Goal: Task Accomplishment & Management: Manage account settings

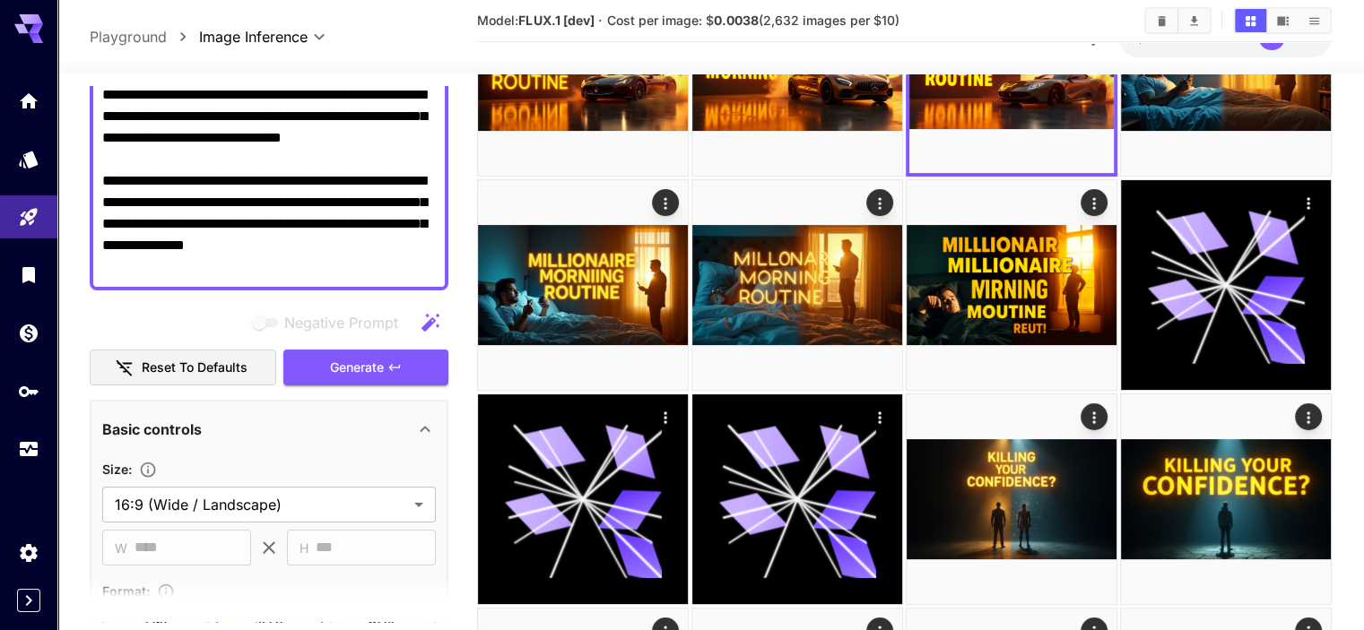
scroll to position [269, 0]
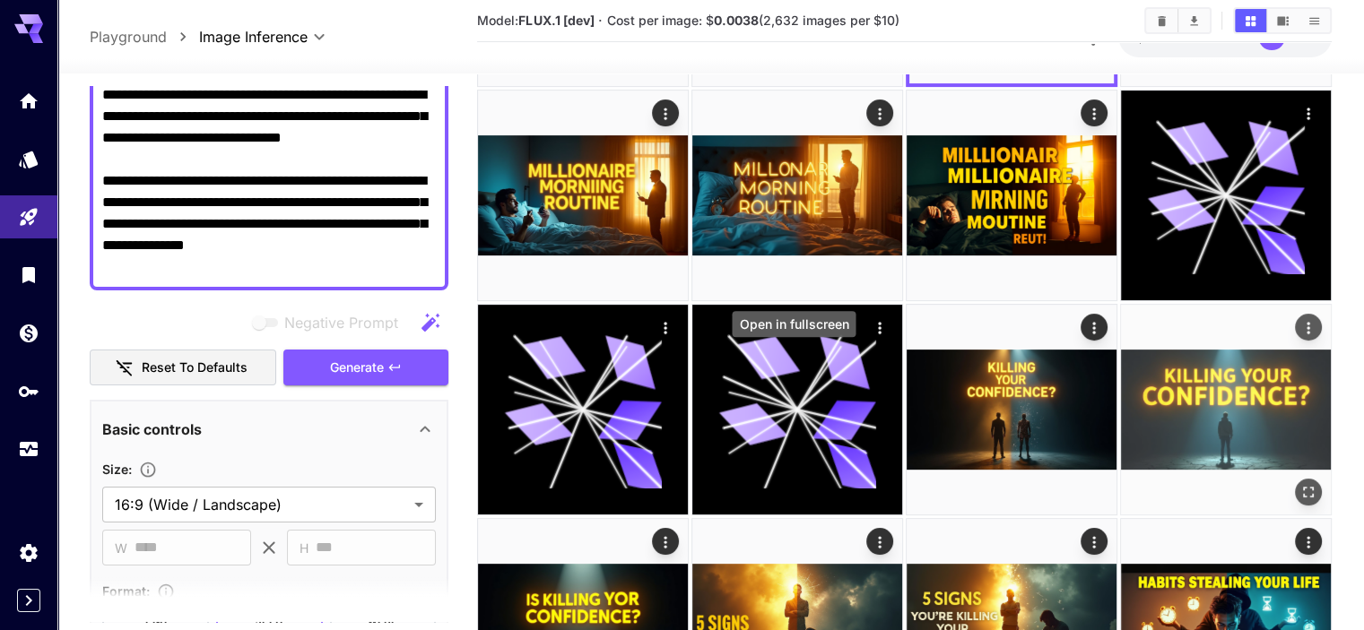
click at [1299, 482] on icon "Open in fullscreen" at bounding box center [1308, 491] width 18 height 18
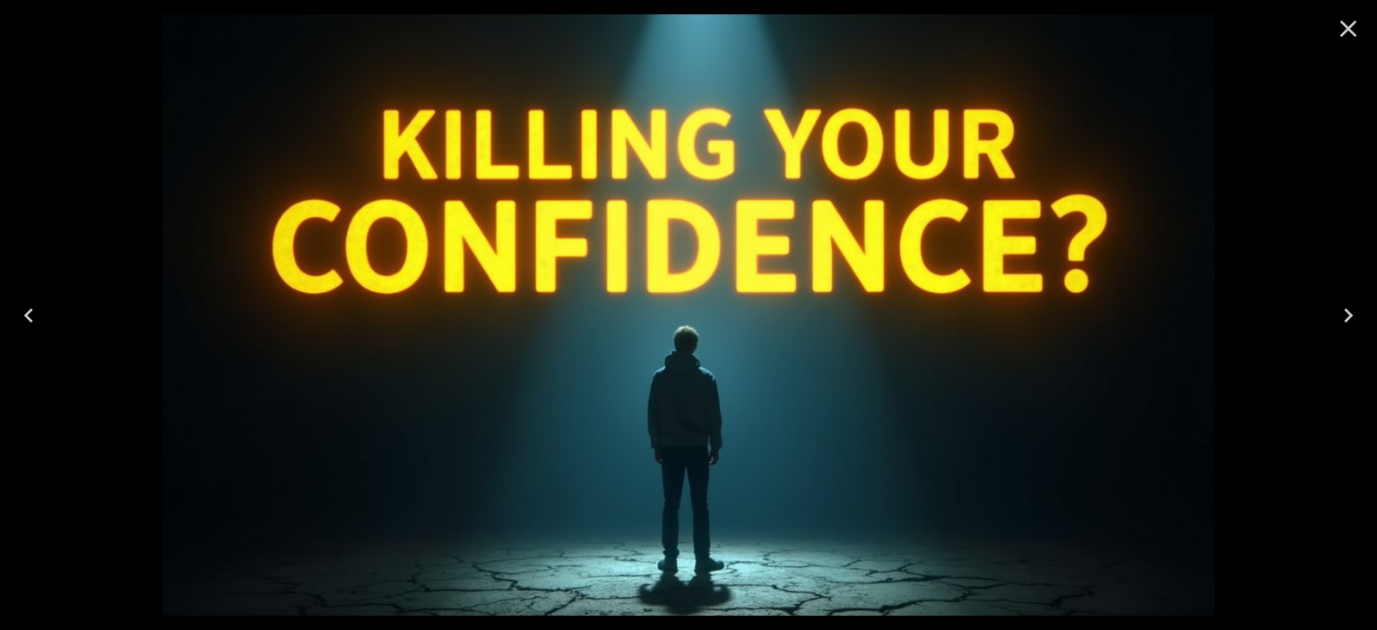
click at [1348, 33] on icon "Close" at bounding box center [1348, 28] width 29 height 29
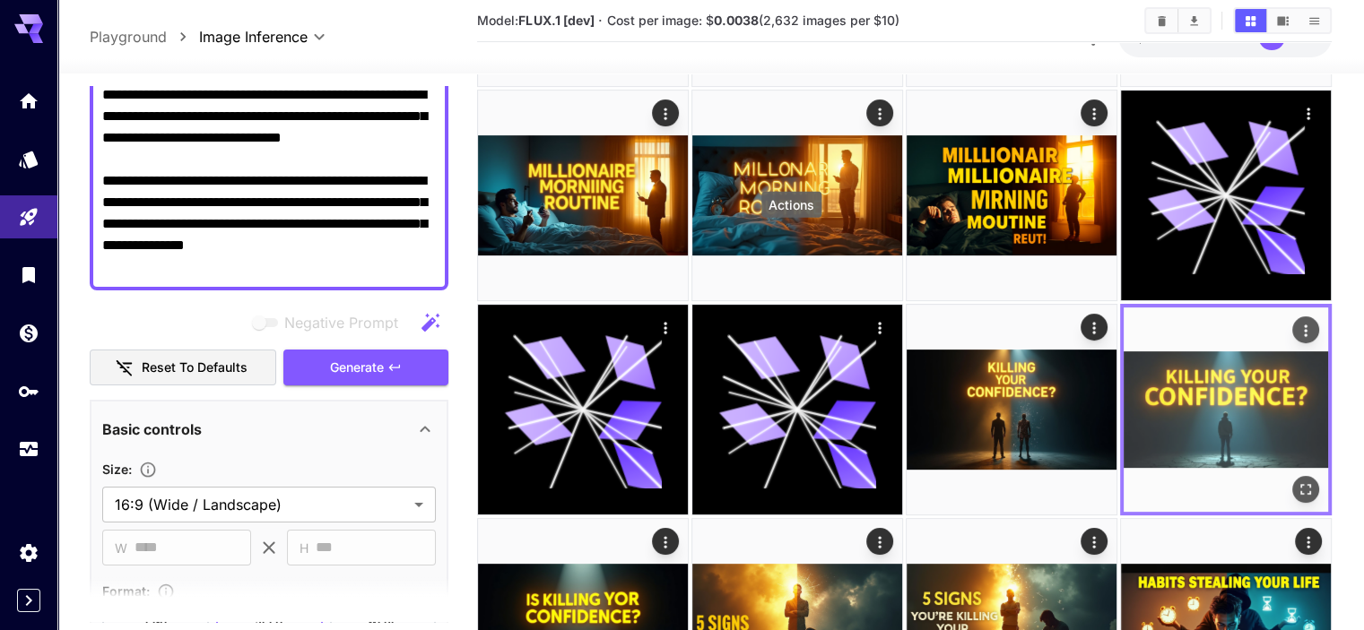
click at [1296, 321] on icon "Actions" at bounding box center [1305, 330] width 18 height 18
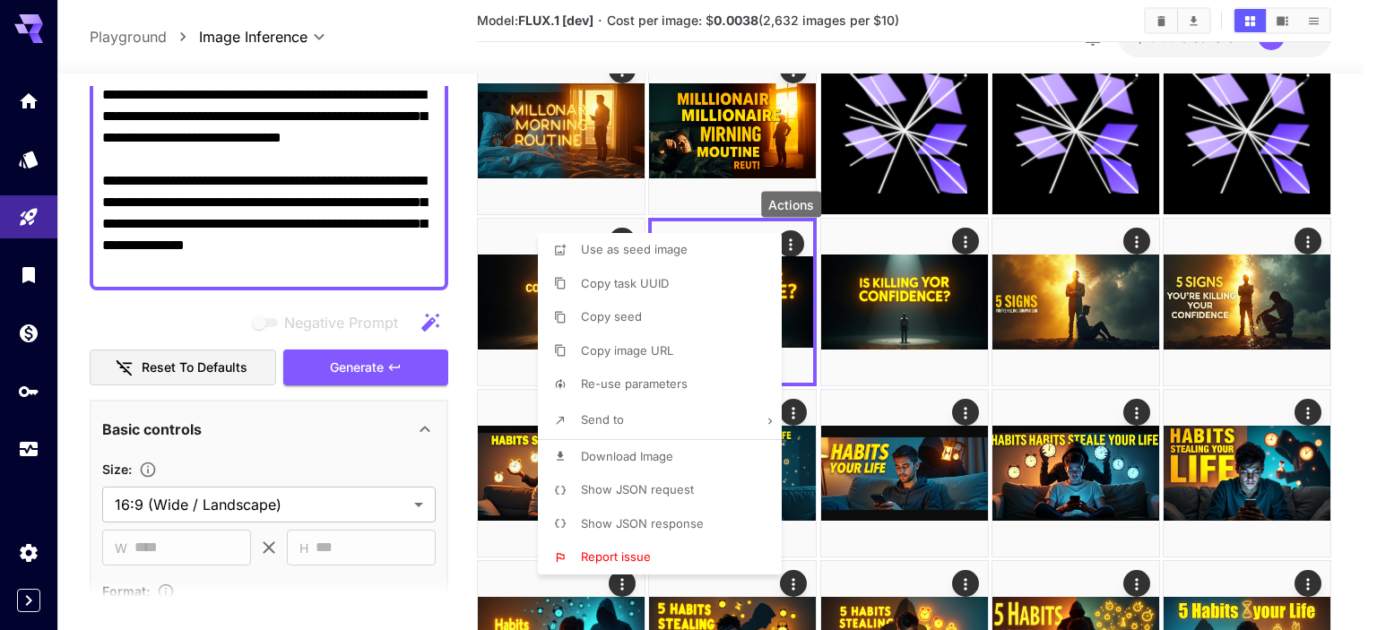
click at [674, 453] on li "Download Image" at bounding box center [665, 457] width 255 height 34
click at [998, 555] on div at bounding box center [688, 315] width 1377 height 630
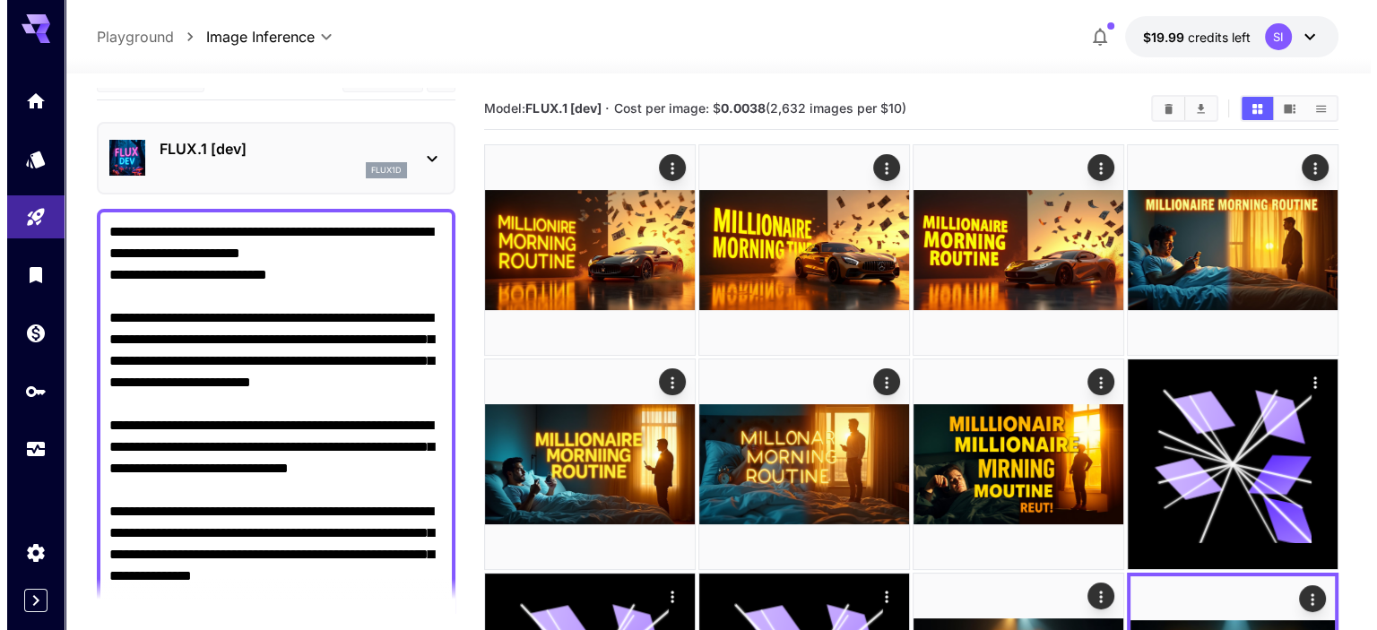
scroll to position [0, 0]
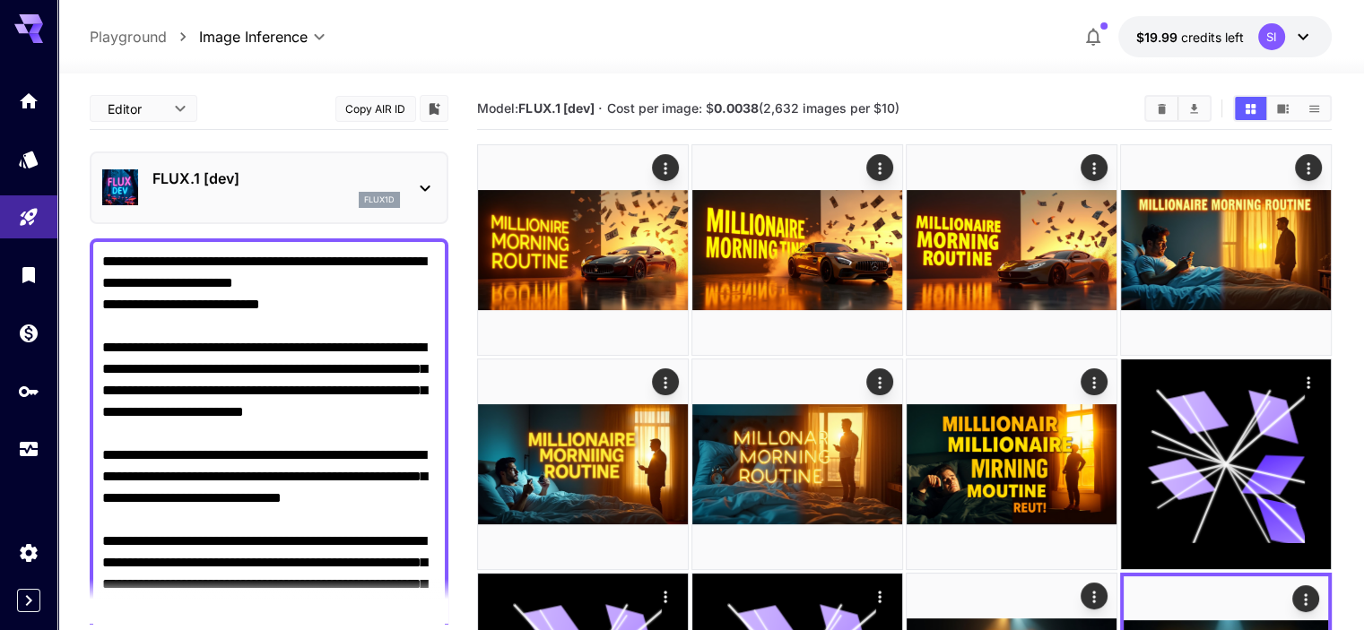
drag, startPoint x: 32, startPoint y: 47, endPoint x: 39, endPoint y: 39, distance: 10.8
click at [34, 45] on div at bounding box center [28, 261] width 57 height 437
click at [34, 23] on icon at bounding box center [28, 23] width 29 height 19
click at [39, 455] on icon "Usage" at bounding box center [31, 444] width 22 height 22
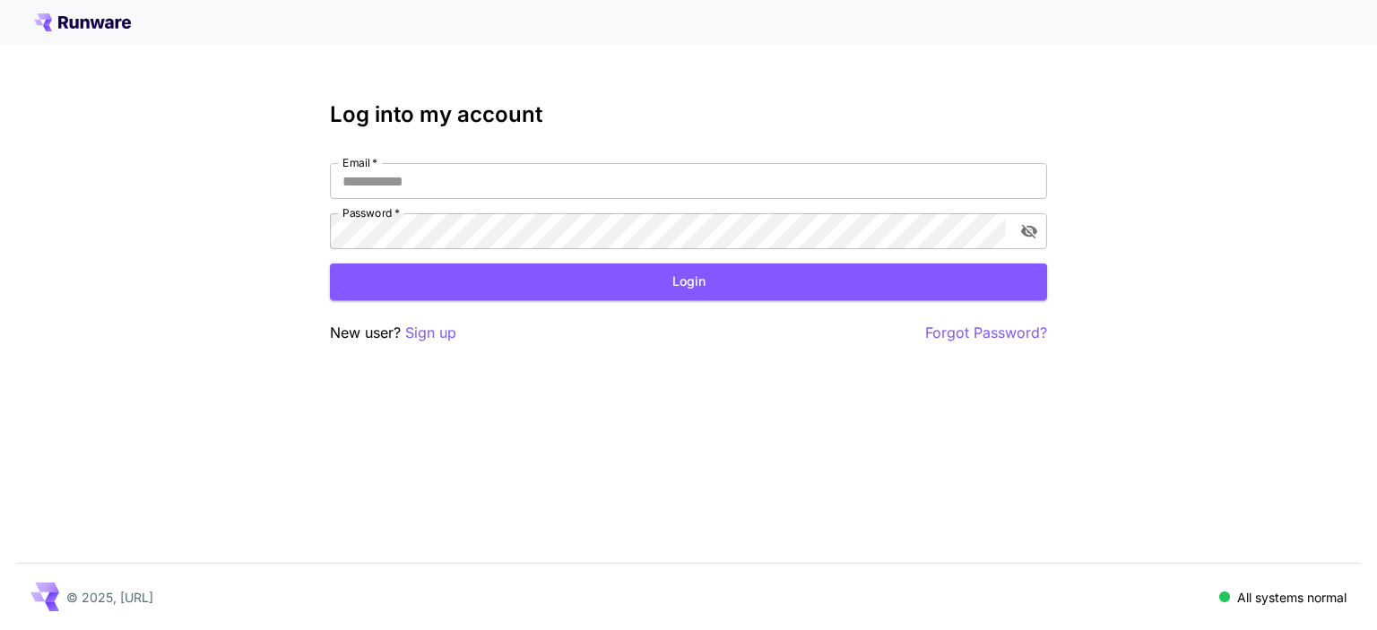
type input "**********"
click at [584, 292] on button "Login" at bounding box center [688, 282] width 717 height 37
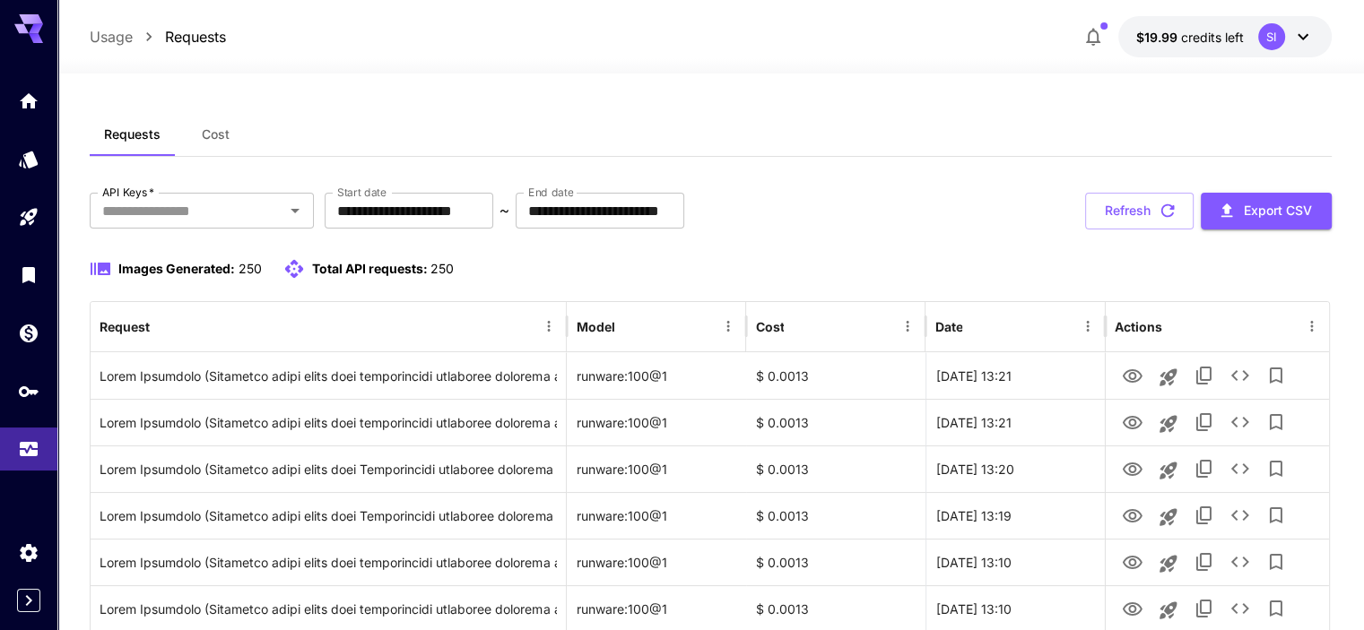
drag, startPoint x: 227, startPoint y: 142, endPoint x: 350, endPoint y: 185, distance: 130.2
click at [228, 143] on button "Cost" at bounding box center [215, 134] width 81 height 43
